Goal: Download file/media

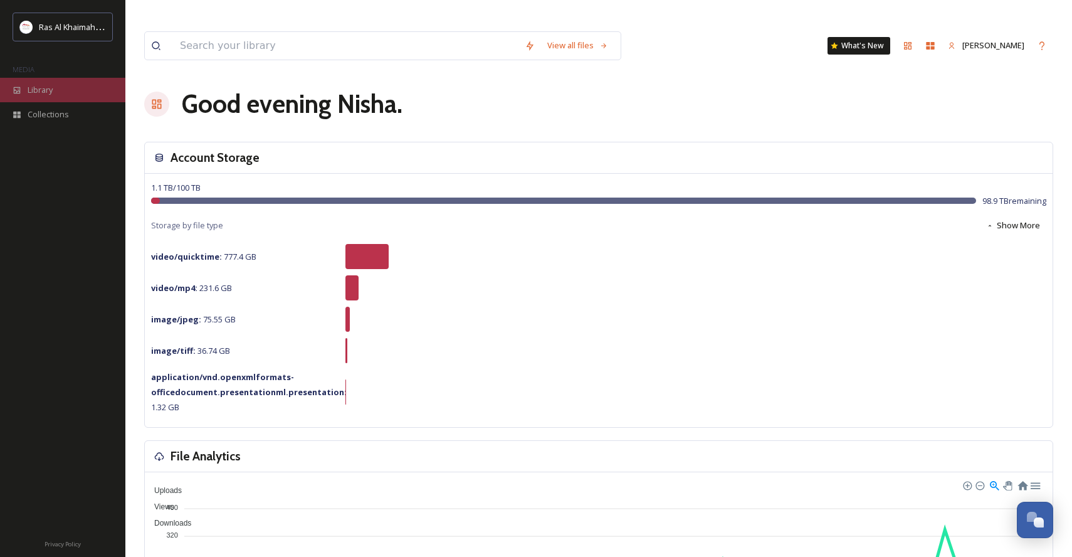
click at [51, 88] on span "Library" at bounding box center [40, 90] width 25 height 12
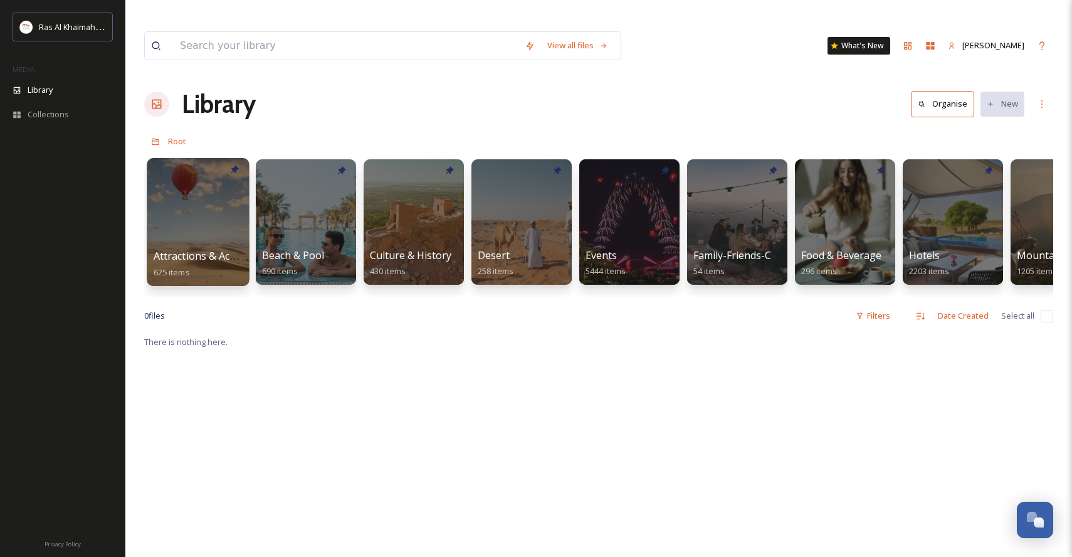
click at [213, 210] on div at bounding box center [198, 222] width 102 height 128
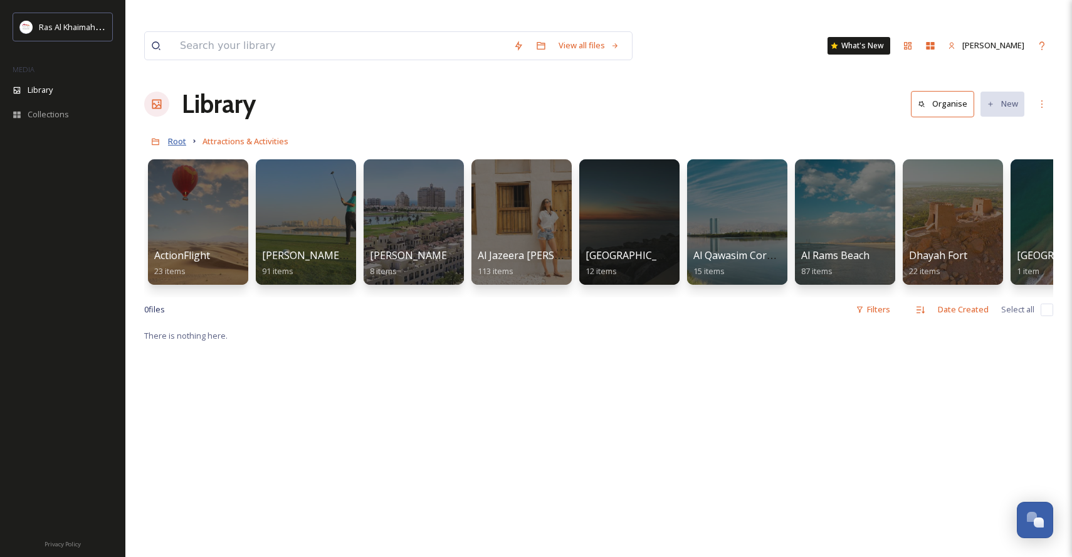
click at [177, 135] on span "Root" at bounding box center [177, 140] width 18 height 11
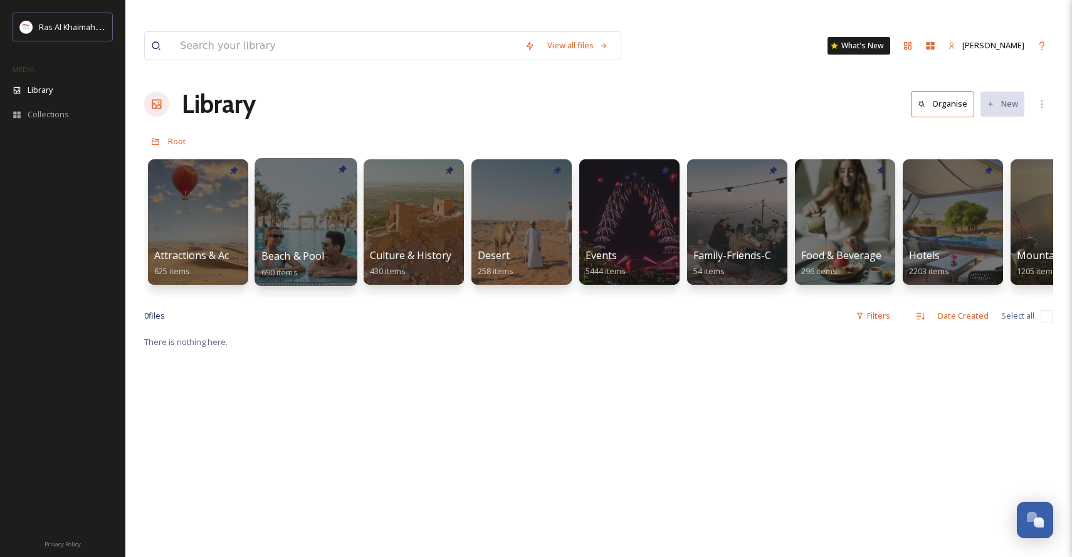
click at [318, 211] on div at bounding box center [306, 222] width 102 height 128
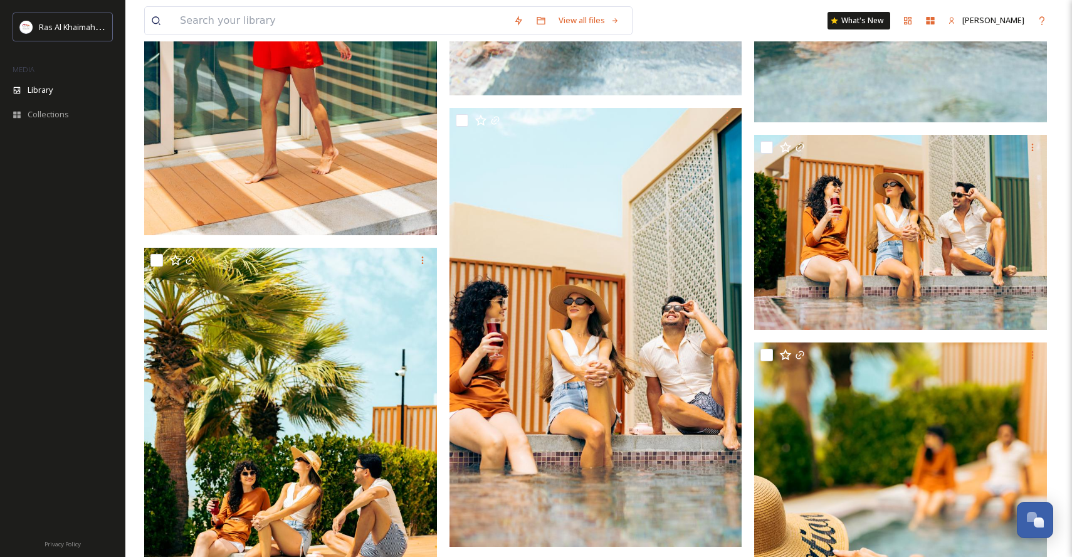
scroll to position [10467, 0]
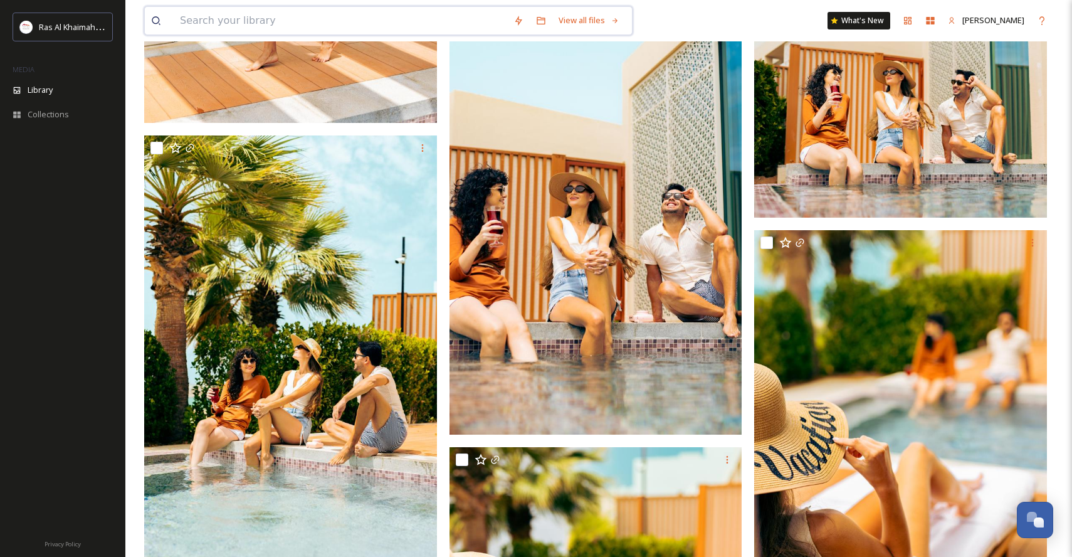
click at [208, 21] on input at bounding box center [341, 21] width 334 height 28
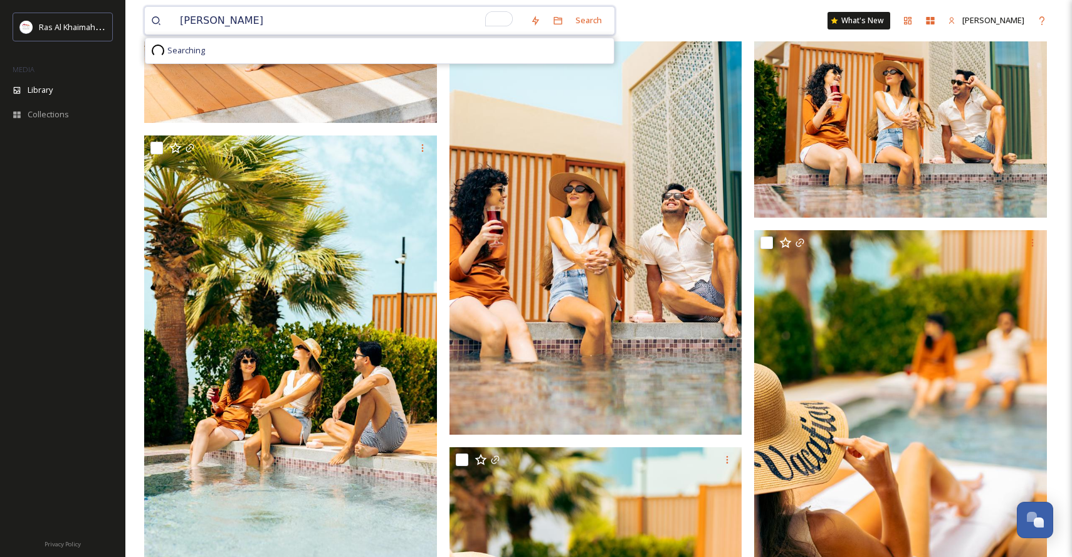
type input "waldorf"
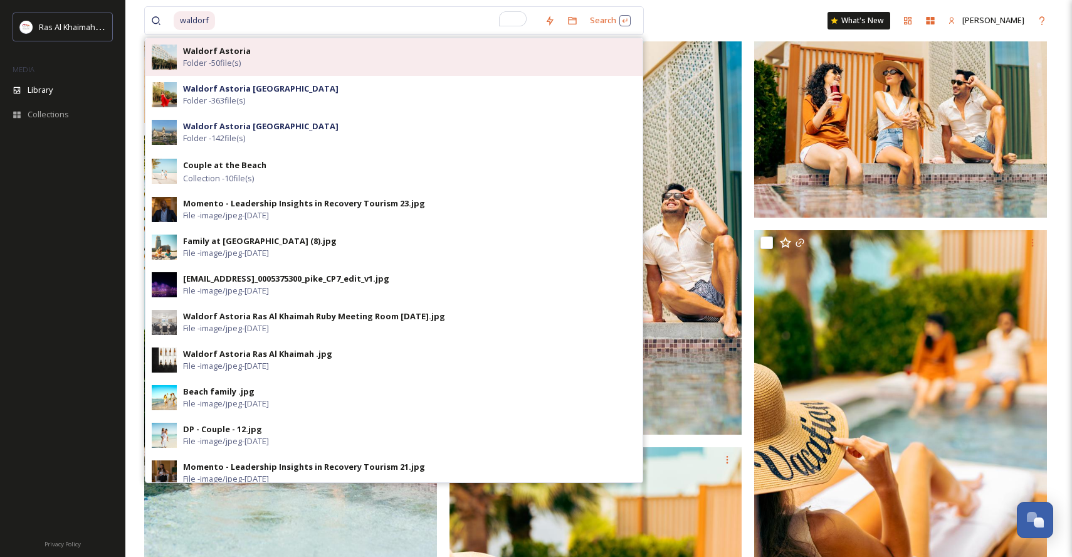
click at [244, 53] on strong "Waldorf Astoria" at bounding box center [217, 50] width 68 height 11
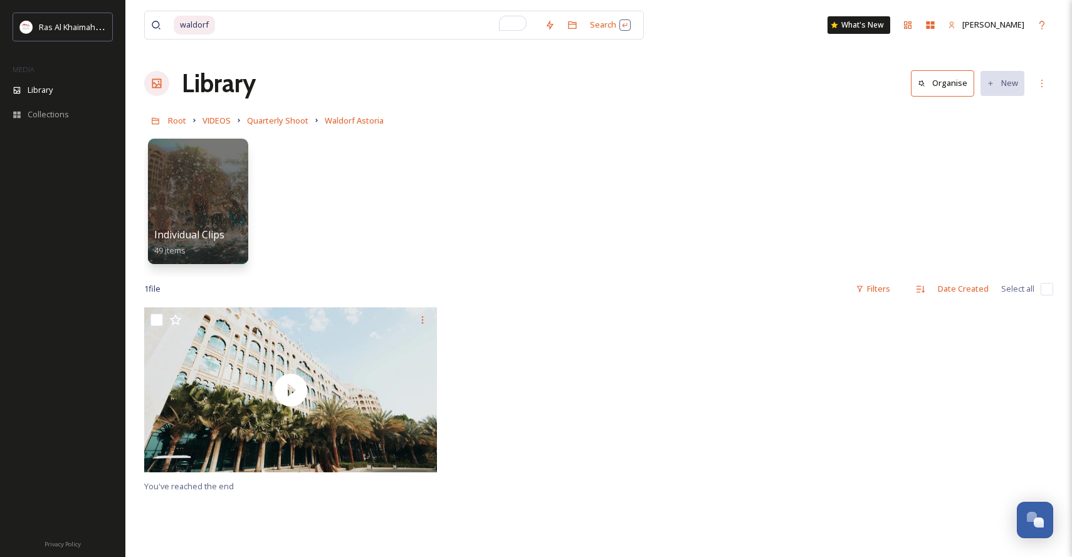
scroll to position [33, 0]
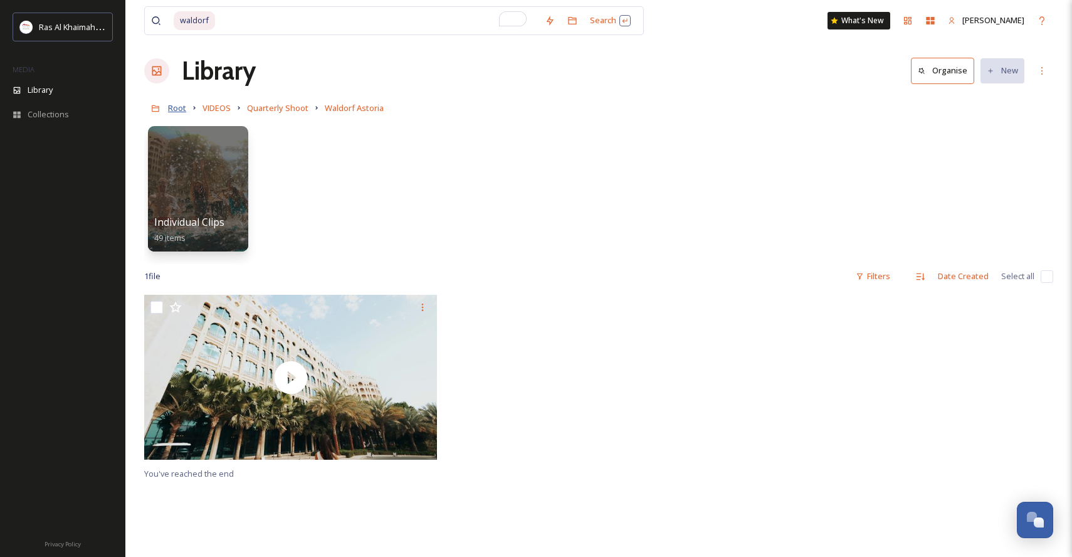
click at [169, 102] on span "Root" at bounding box center [177, 107] width 18 height 11
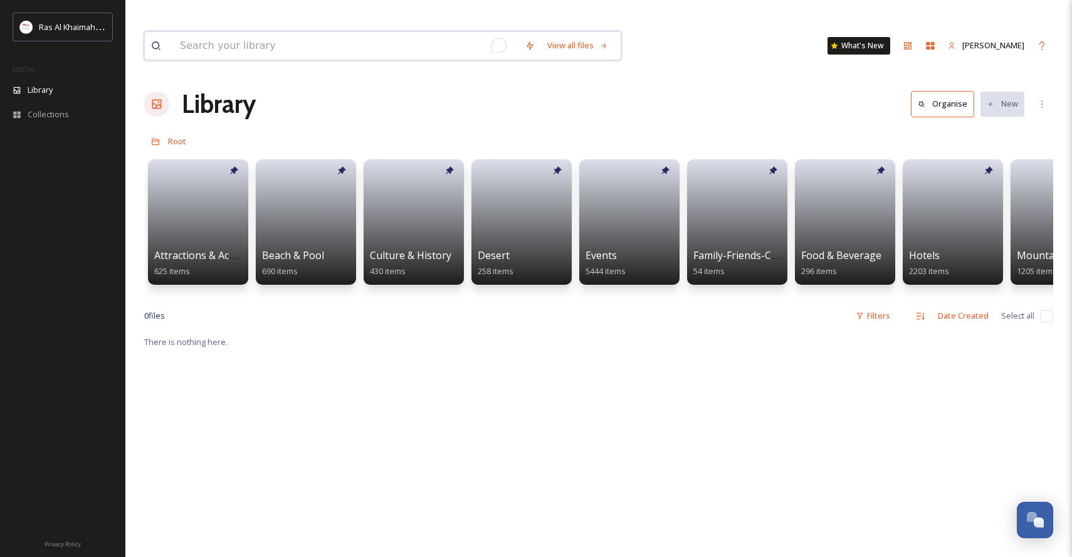
click at [236, 32] on input "To enrich screen reader interactions, please activate Accessibility in Grammarl…" at bounding box center [346, 46] width 345 height 28
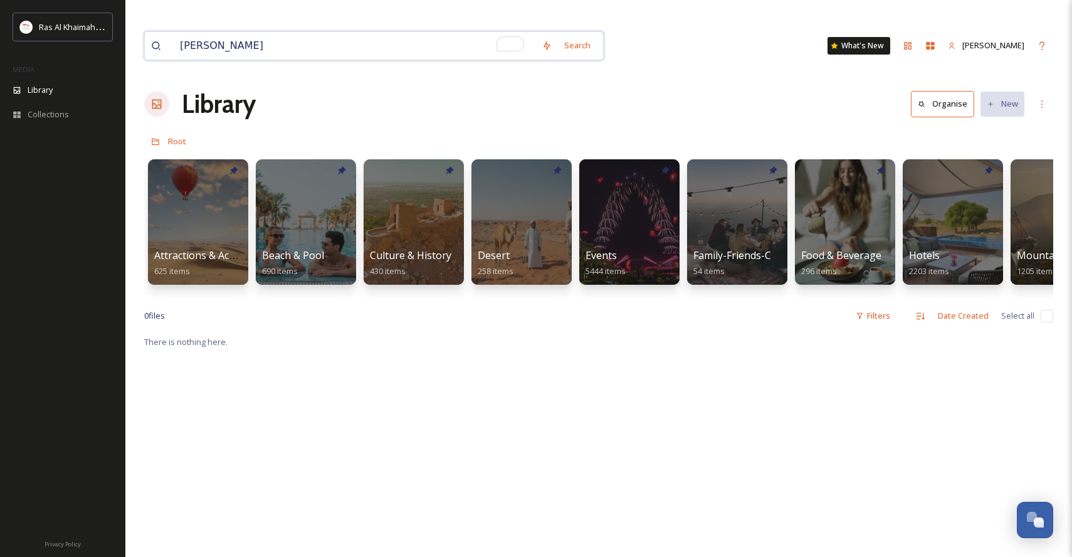
type input "waldorf"
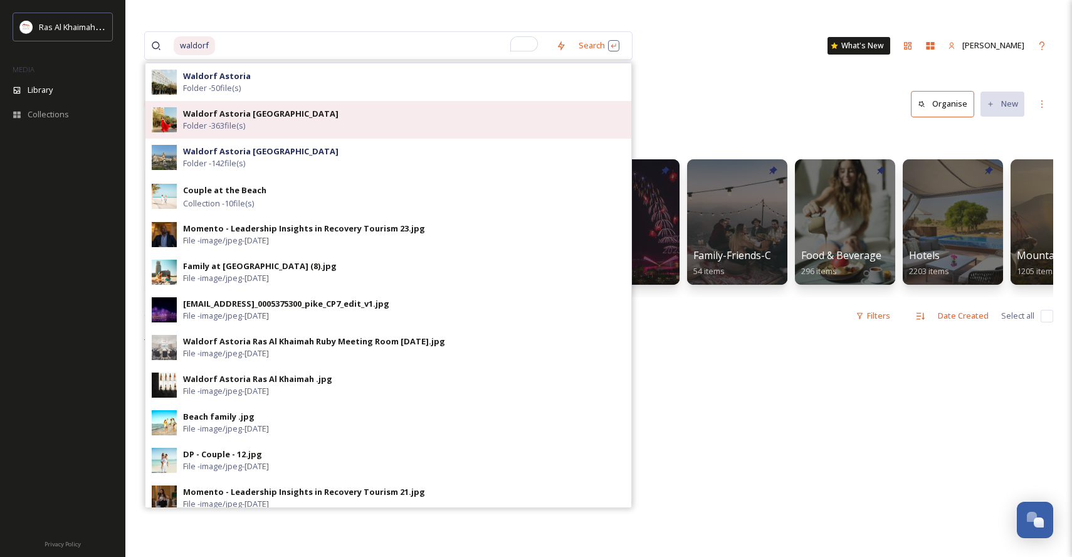
click at [221, 120] on span "Folder - 363 file(s)" at bounding box center [214, 126] width 62 height 12
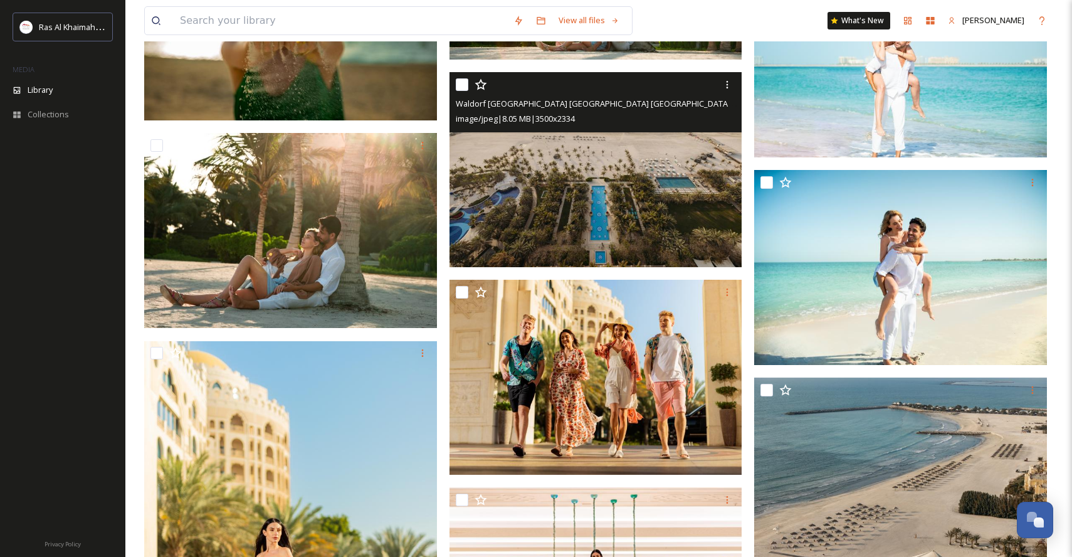
scroll to position [2517, 0]
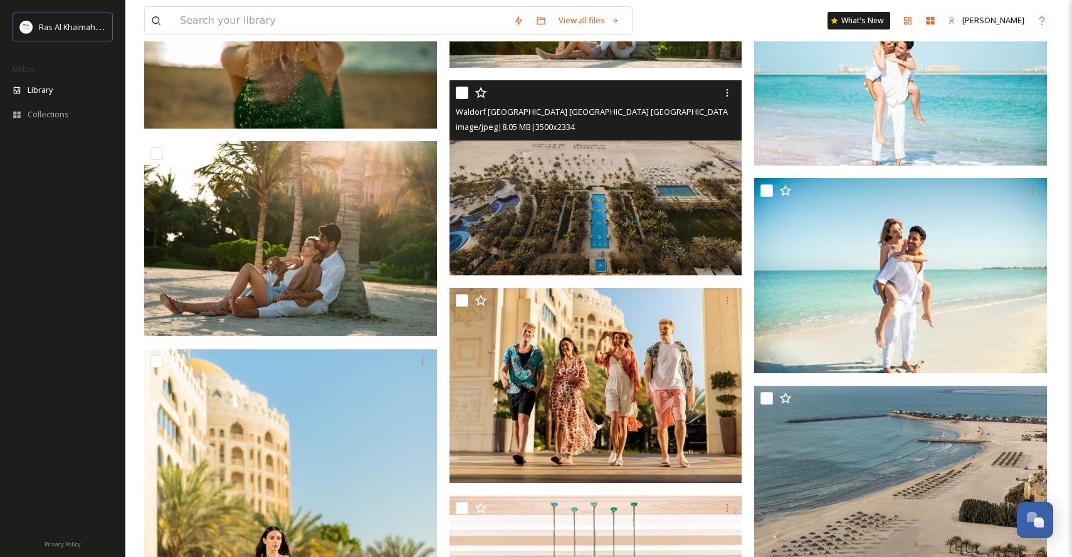
click at [606, 188] on img at bounding box center [596, 178] width 293 height 196
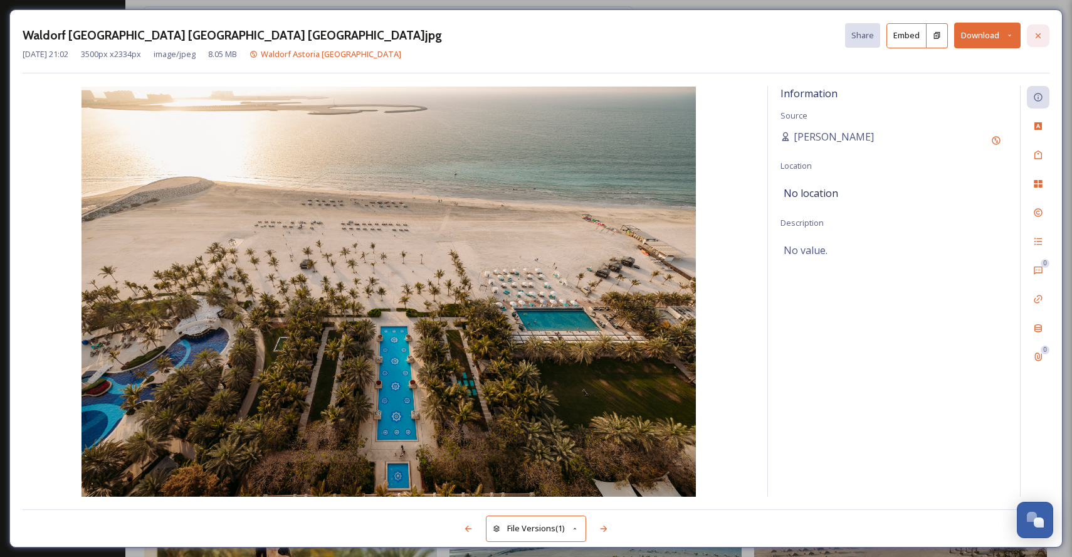
click at [1039, 34] on icon at bounding box center [1038, 36] width 10 height 10
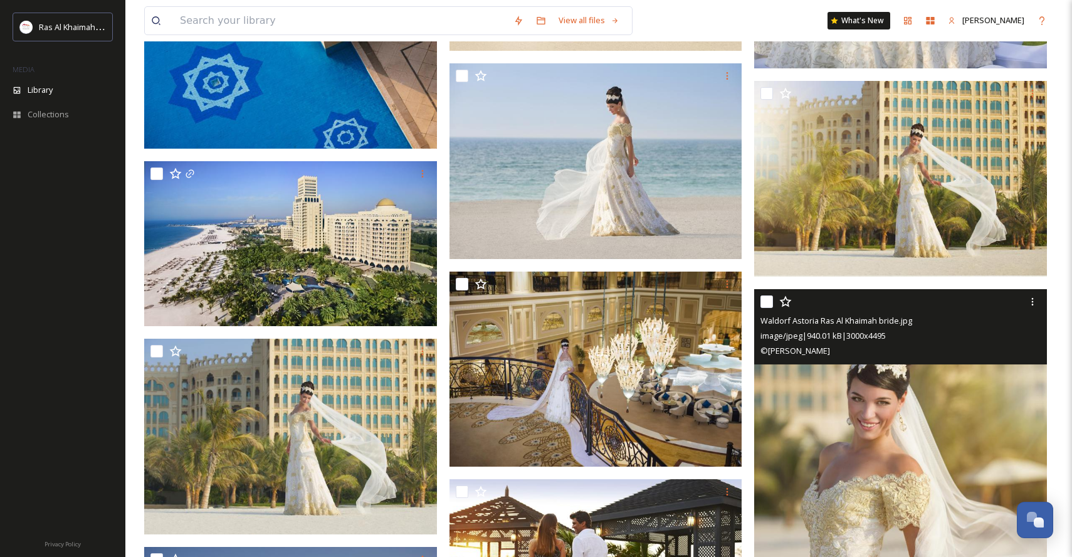
scroll to position [9243, 0]
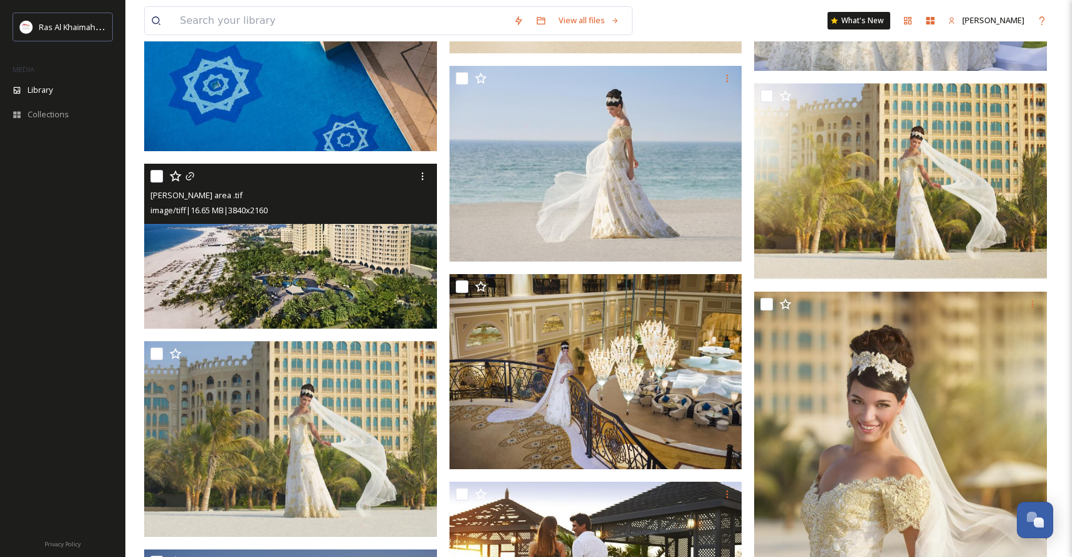
click at [311, 241] on img at bounding box center [290, 246] width 293 height 165
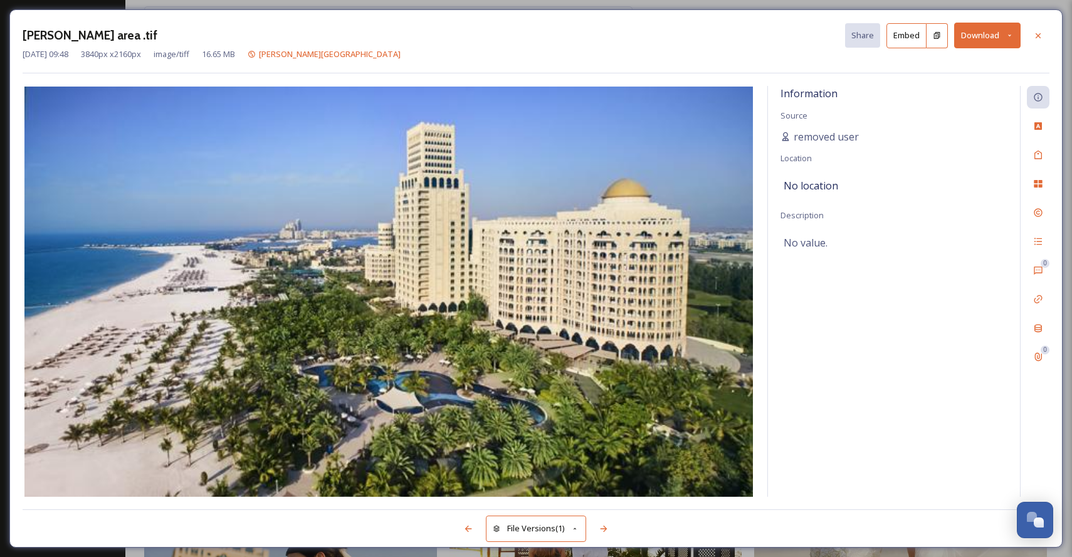
click at [994, 36] on button "Download" at bounding box center [987, 36] width 66 height 26
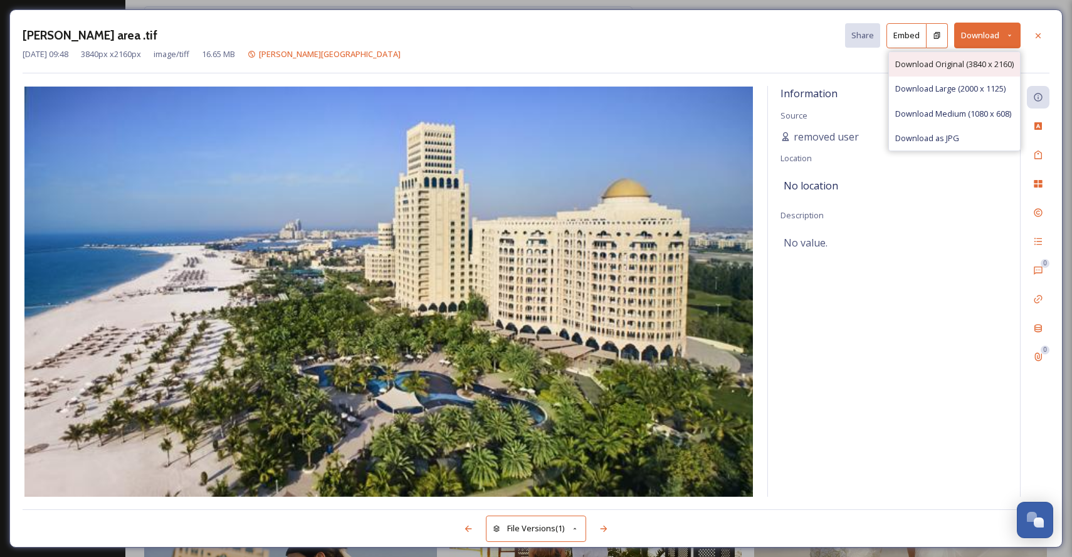
click at [961, 60] on span "Download Original (3840 x 2160)" at bounding box center [954, 64] width 118 height 12
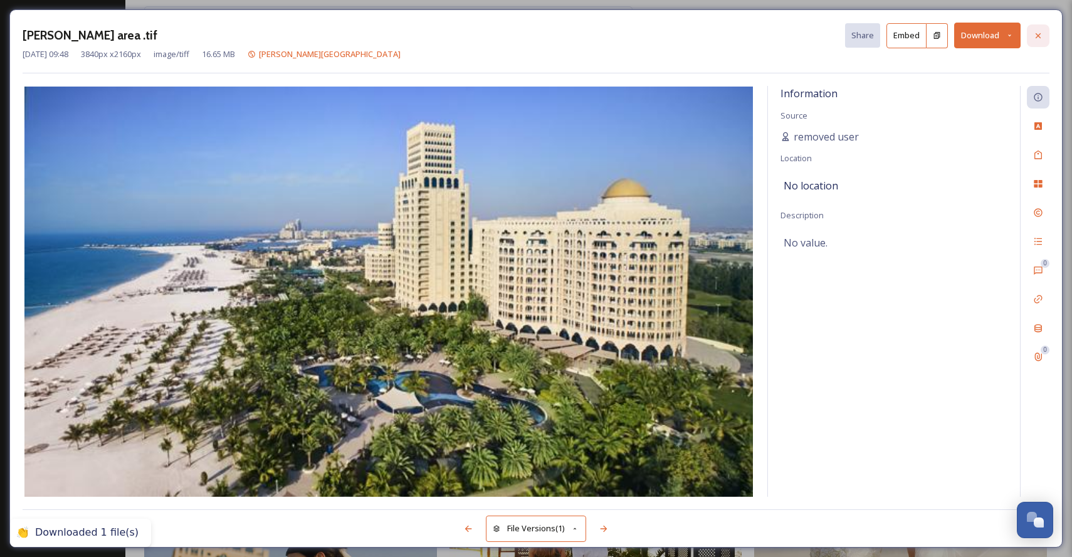
click at [1038, 36] on icon at bounding box center [1038, 36] width 10 height 10
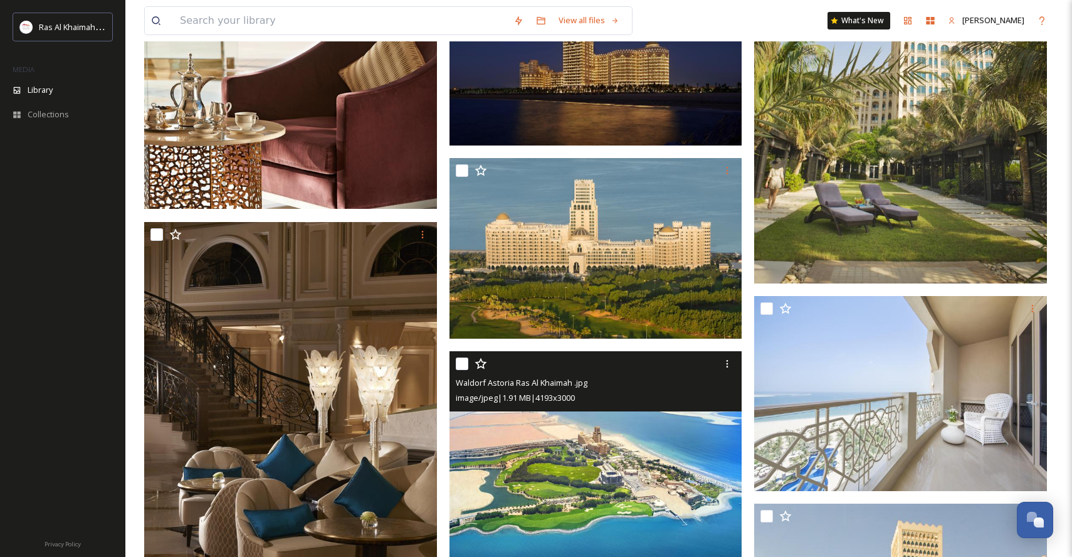
scroll to position [14958, 0]
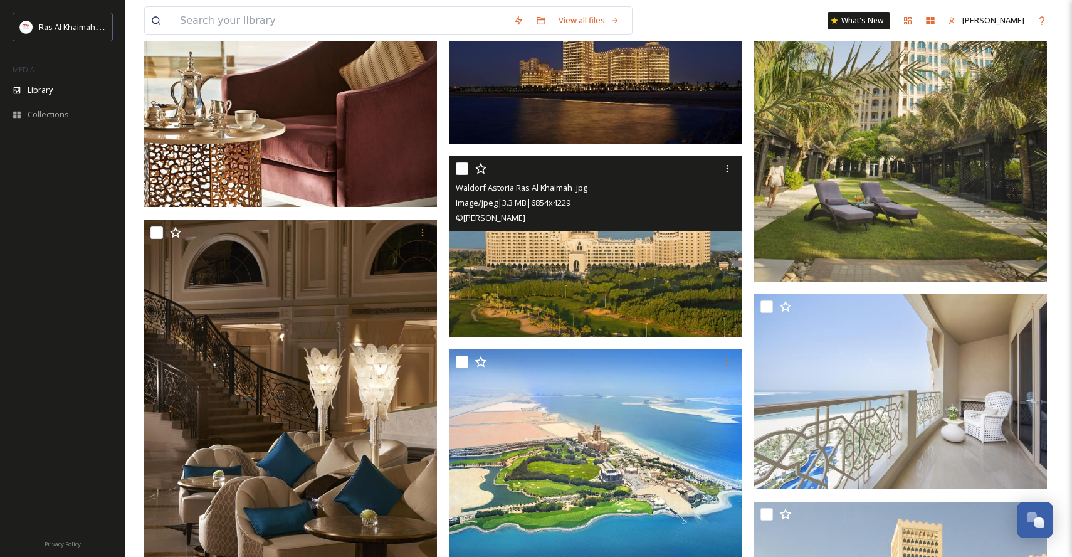
click at [645, 261] on img at bounding box center [596, 246] width 293 height 181
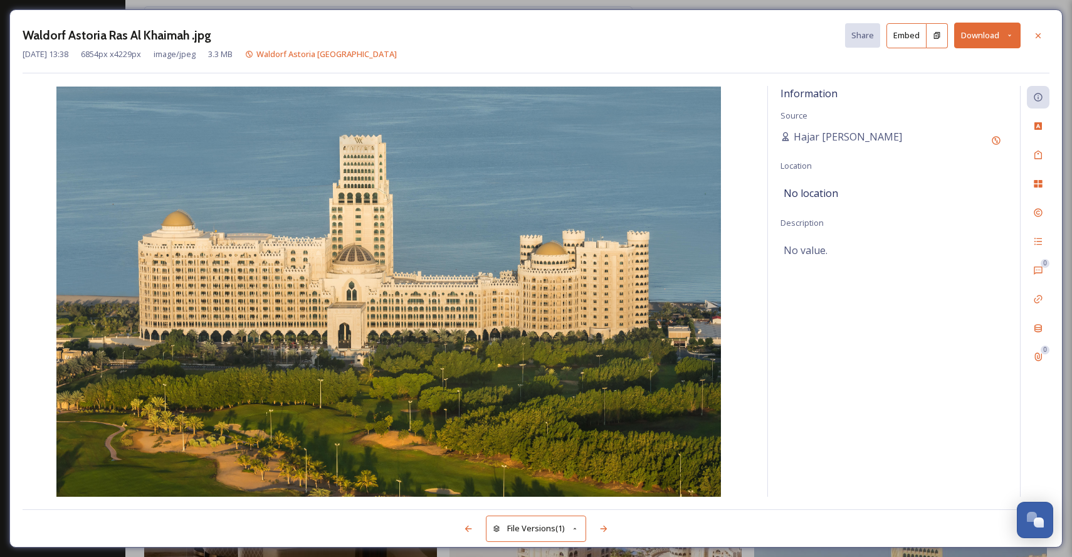
click at [1009, 34] on icon at bounding box center [1010, 35] width 8 height 8
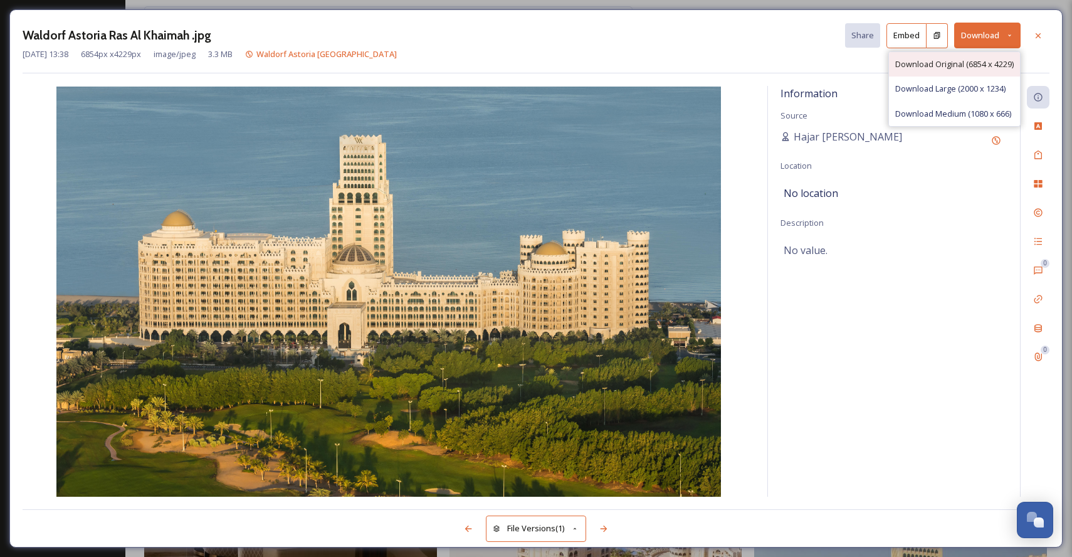
click at [971, 64] on span "Download Original (6854 x 4229)" at bounding box center [954, 64] width 118 height 12
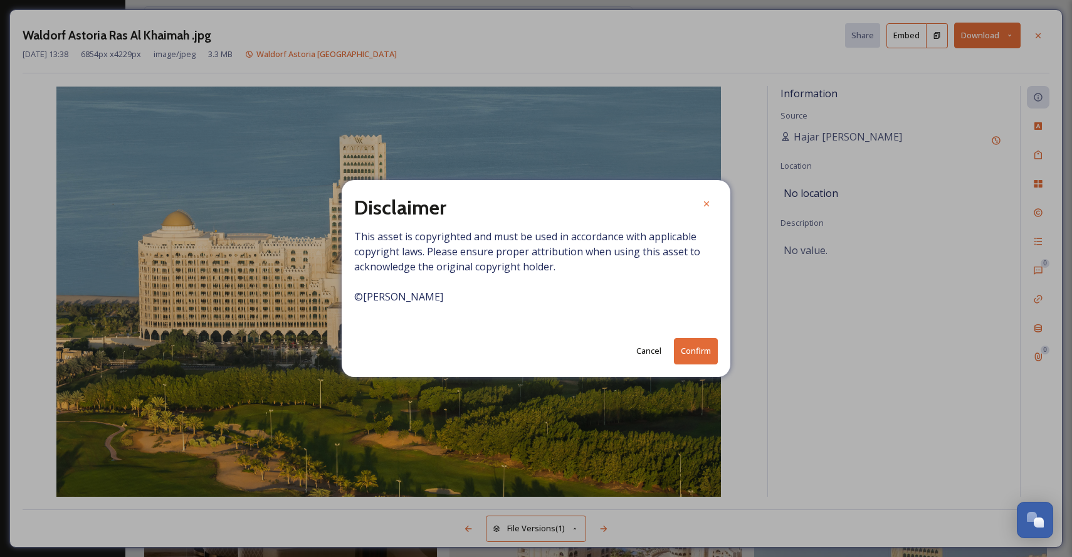
click at [700, 355] on button "Confirm" at bounding box center [696, 351] width 44 height 26
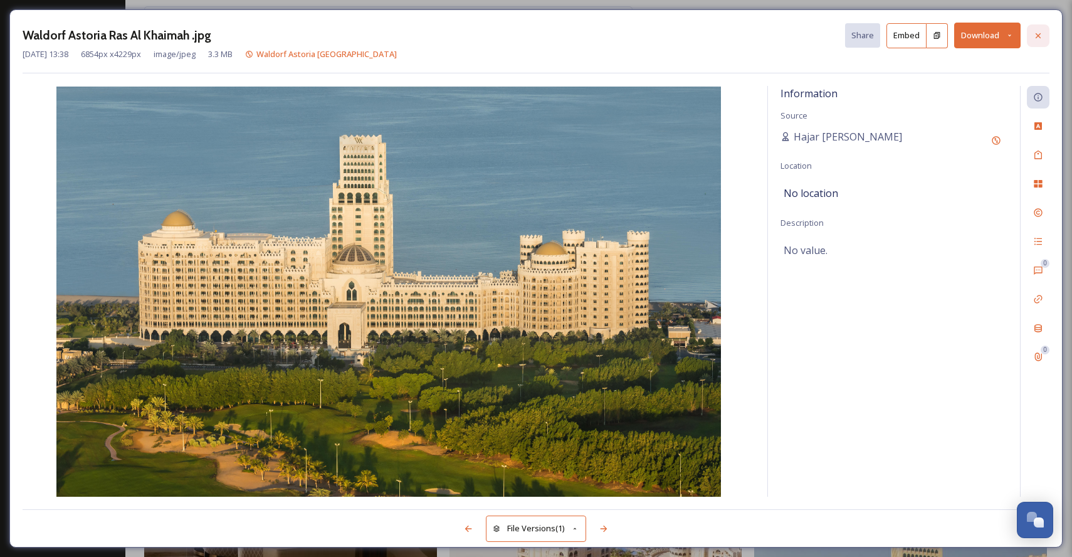
click at [1043, 38] on div at bounding box center [1038, 35] width 23 height 23
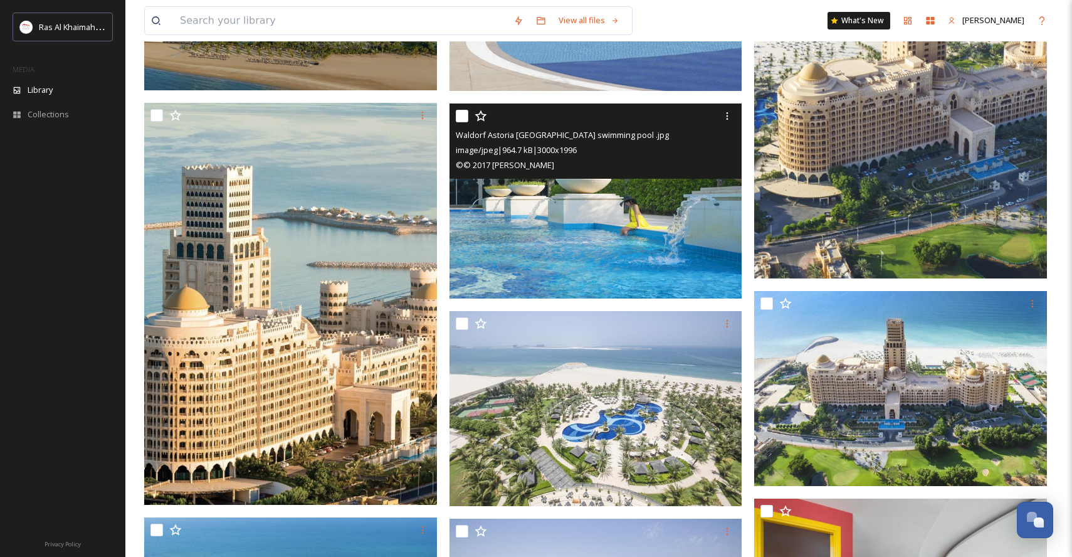
scroll to position [16544, 0]
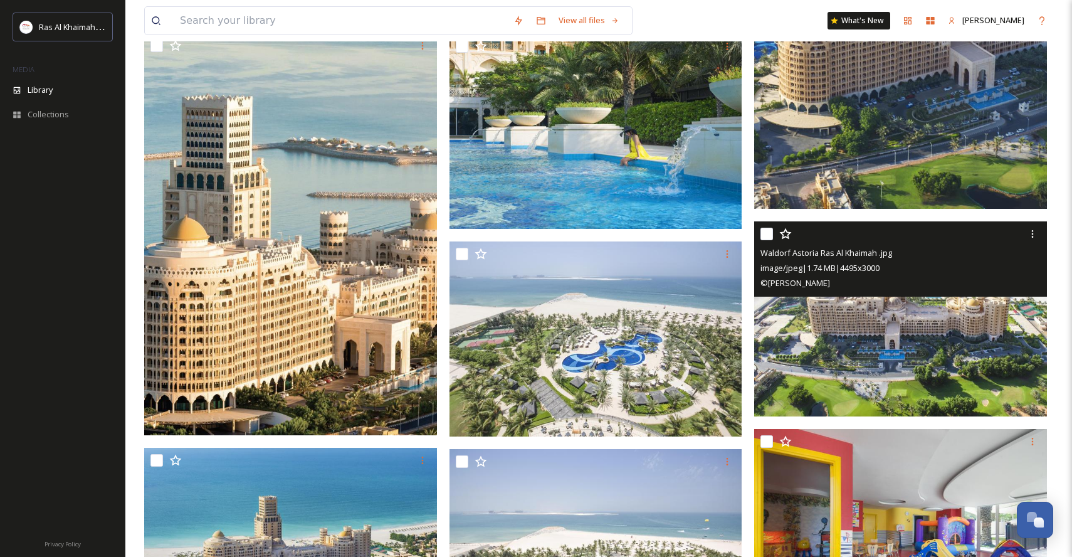
click at [914, 311] on img at bounding box center [900, 319] width 293 height 196
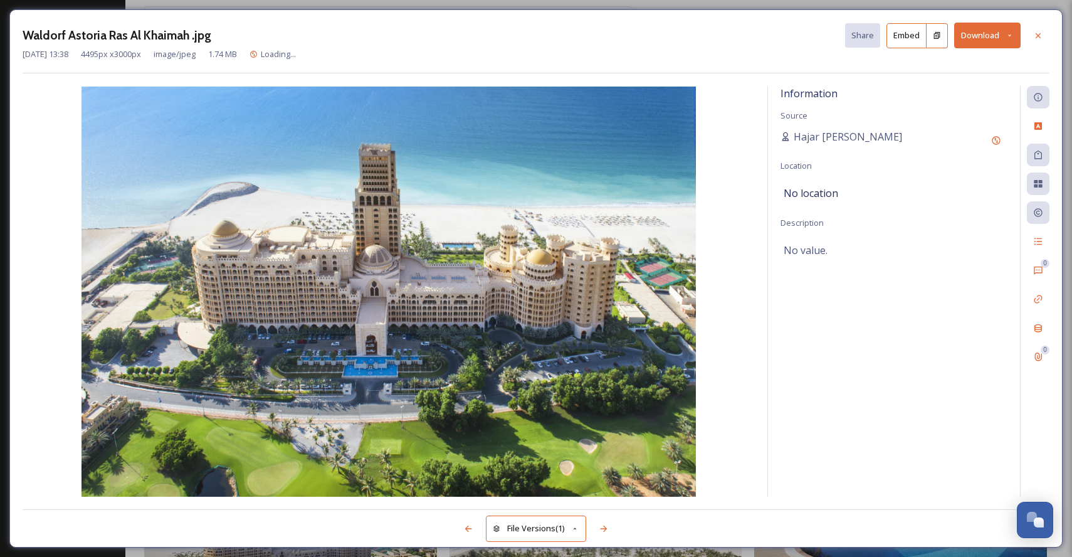
click at [1001, 38] on button "Download" at bounding box center [987, 36] width 66 height 26
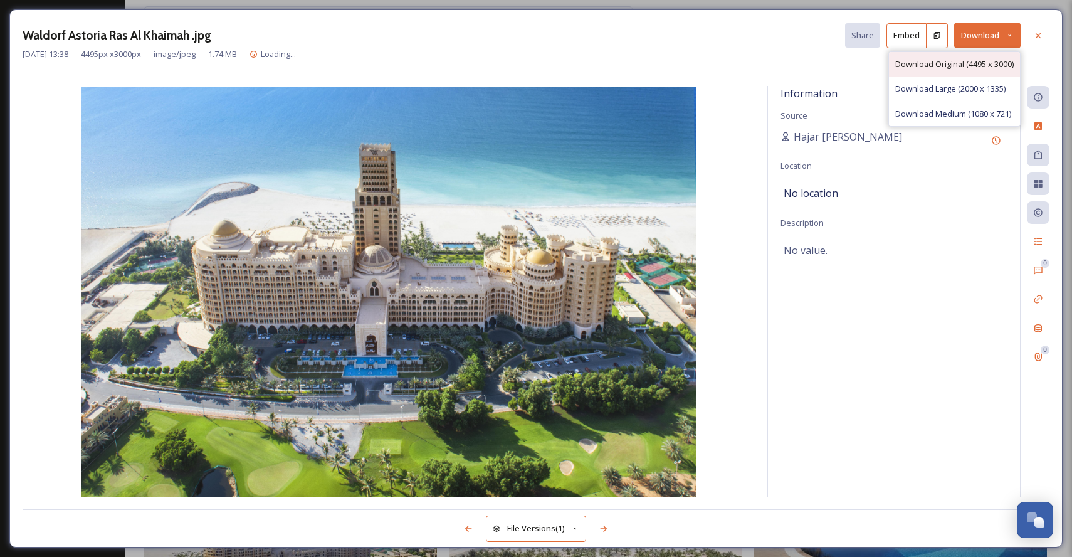
click at [952, 68] on span "Download Original (4495 x 3000)" at bounding box center [954, 64] width 118 height 12
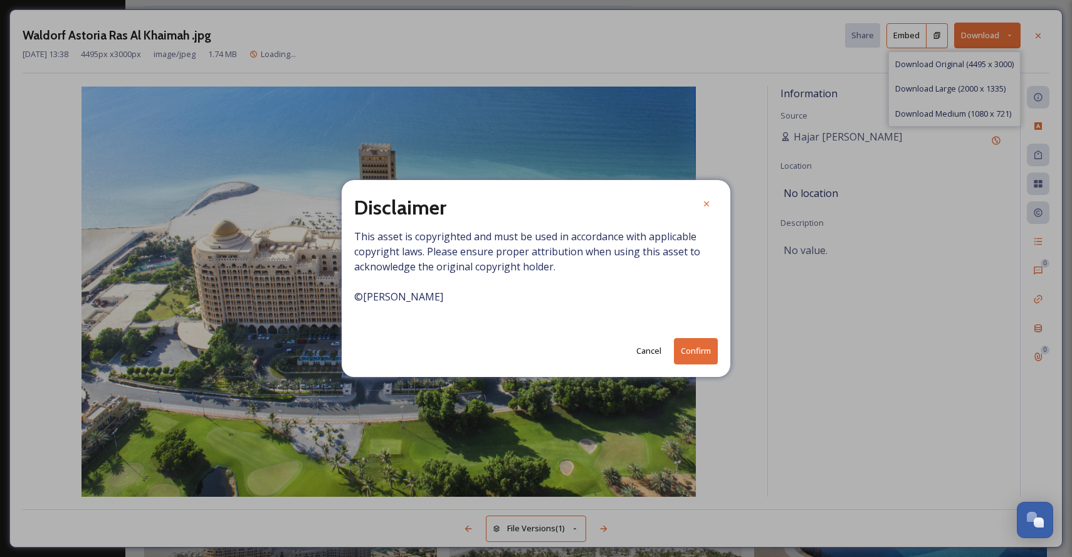
click at [687, 356] on button "Confirm" at bounding box center [696, 351] width 44 height 26
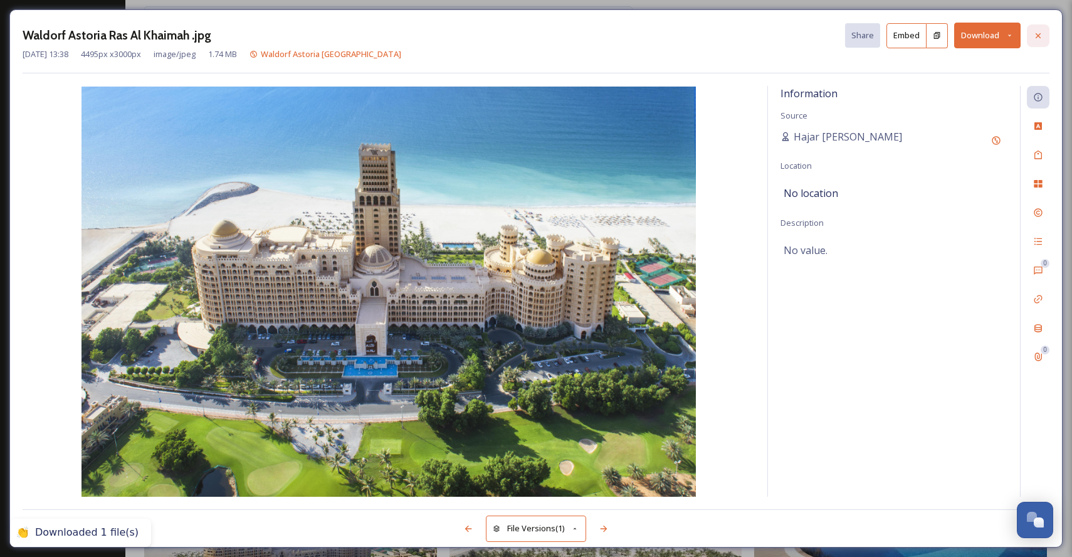
click at [1042, 39] on icon at bounding box center [1038, 36] width 10 height 10
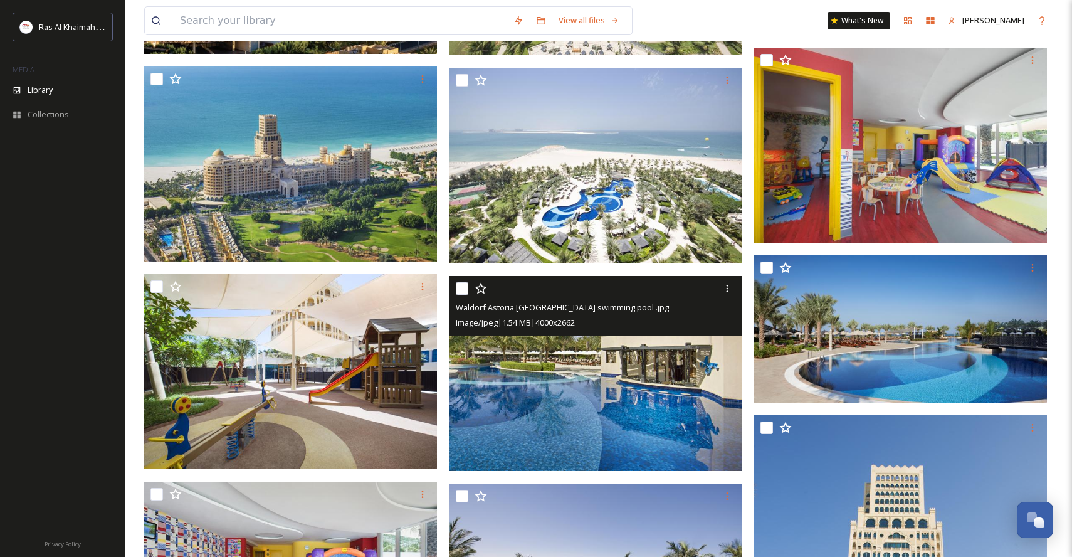
scroll to position [16918, 0]
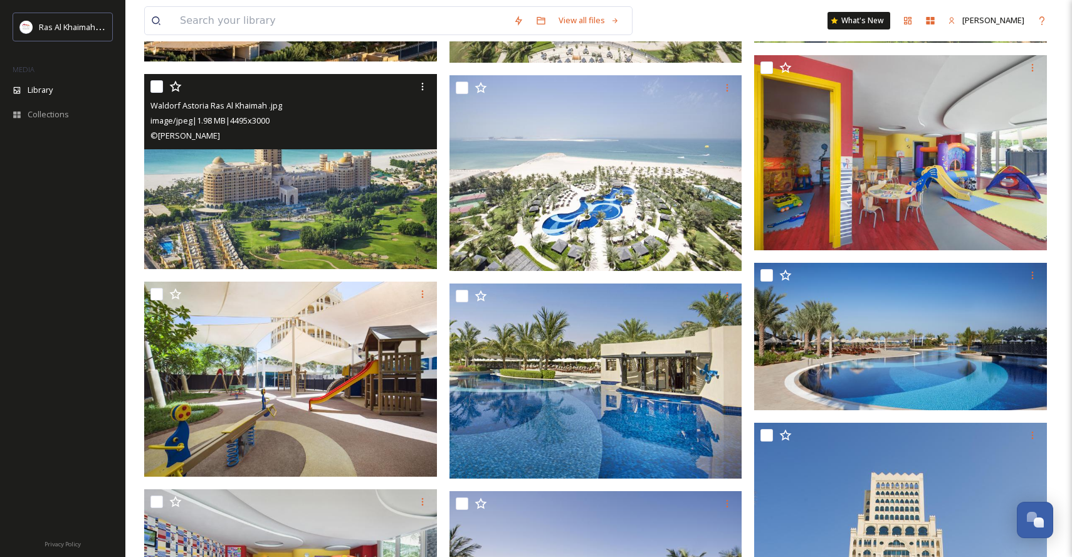
click at [357, 172] on img at bounding box center [290, 172] width 293 height 196
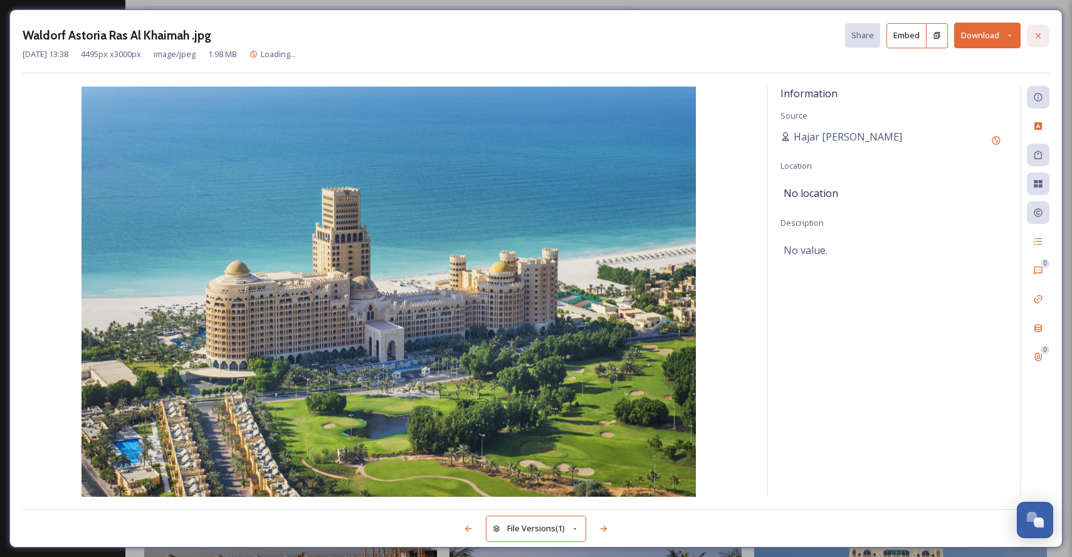
click at [1043, 34] on icon at bounding box center [1038, 36] width 10 height 10
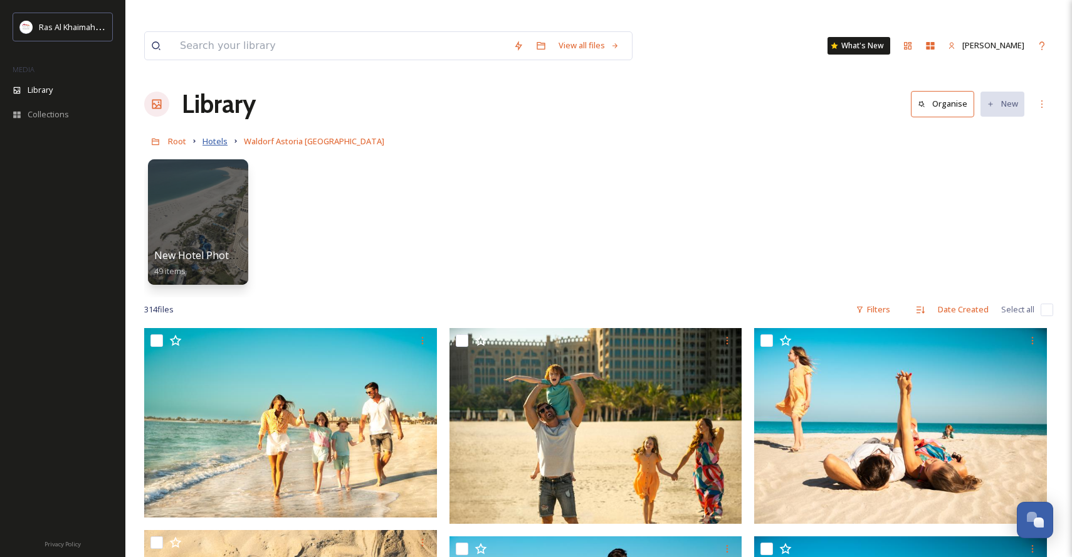
click at [217, 135] on span "Hotels" at bounding box center [215, 140] width 25 height 11
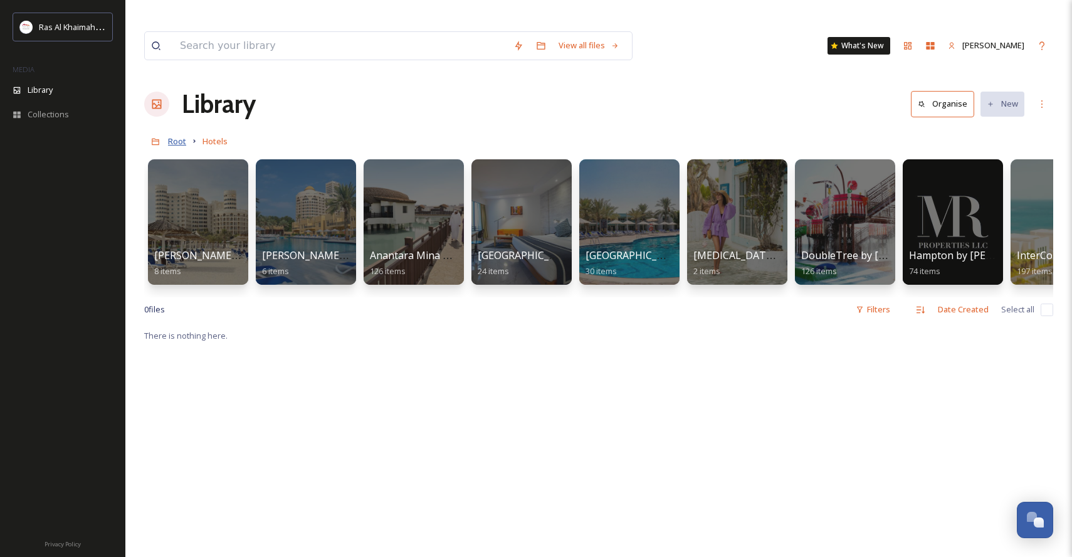
click at [178, 135] on span "Root" at bounding box center [177, 140] width 18 height 11
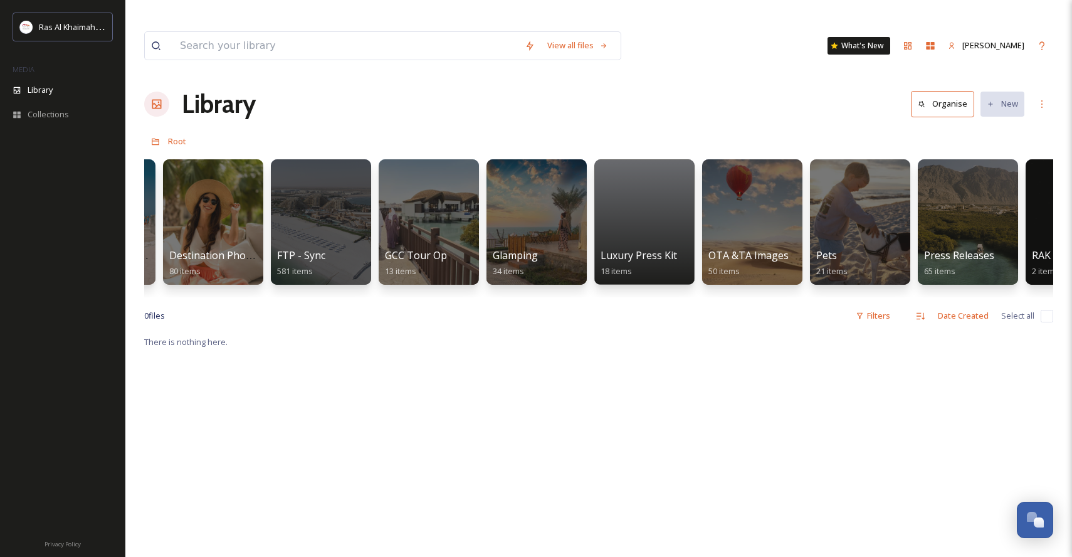
scroll to position [0, 1927]
